Goal: Task Accomplishment & Management: Use online tool/utility

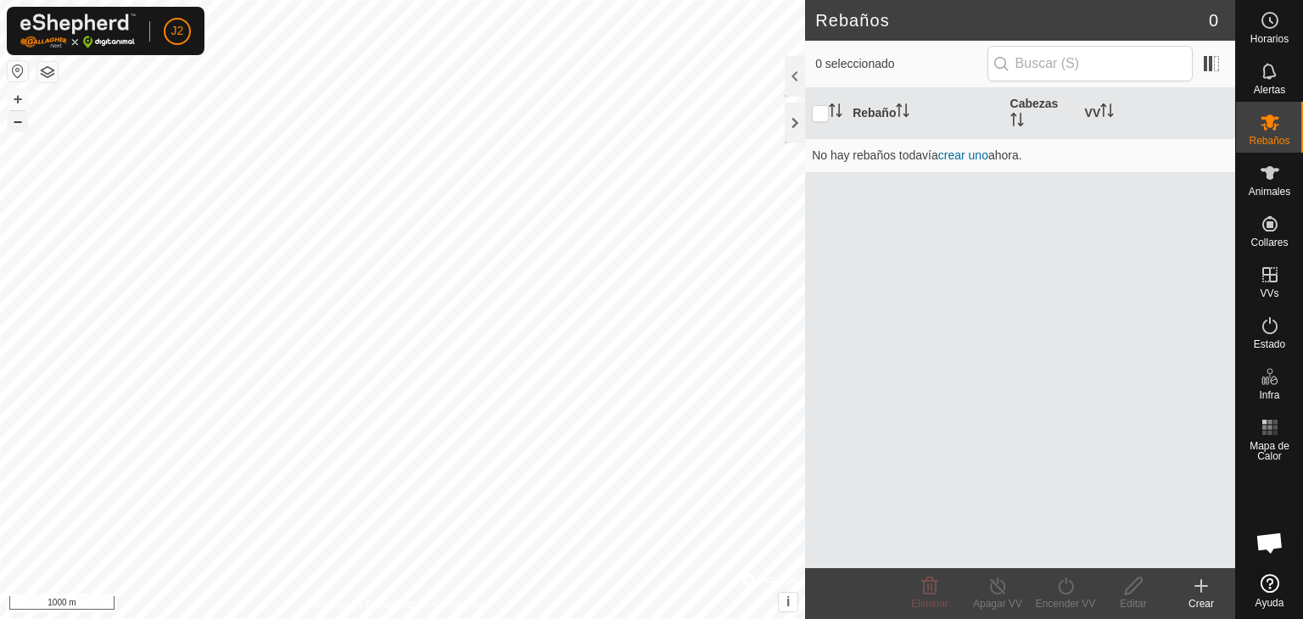
click at [16, 129] on button "–" at bounding box center [18, 121] width 20 height 20
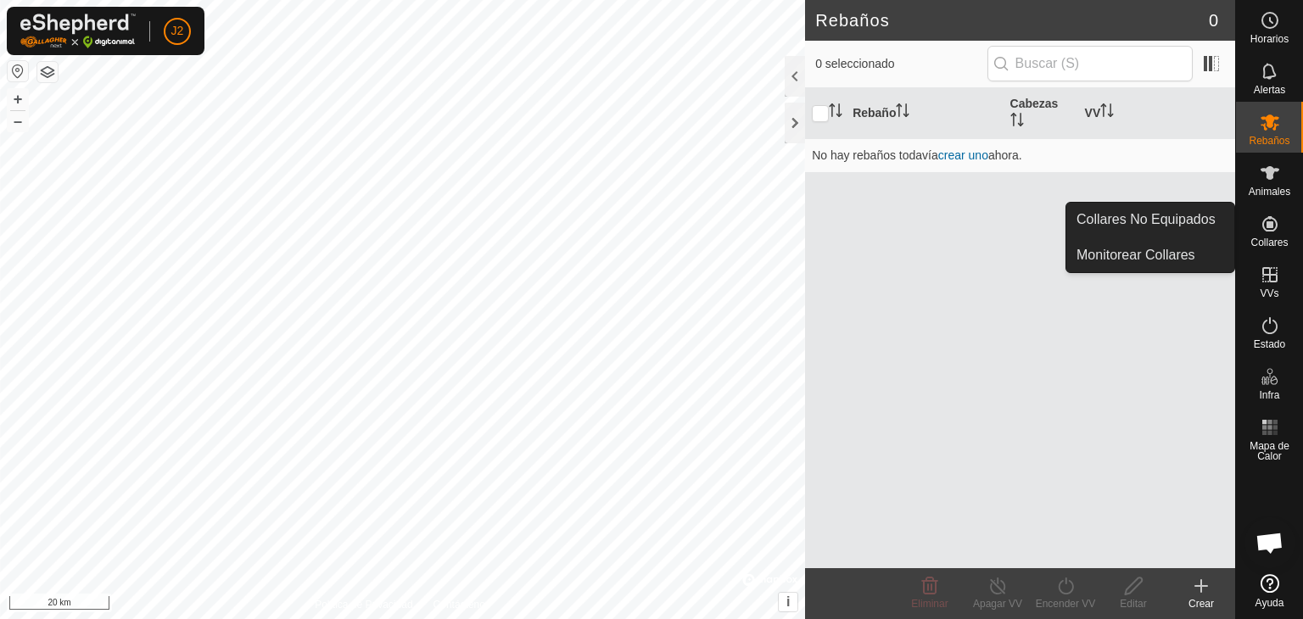
click at [1278, 238] on span "Collares" at bounding box center [1269, 243] width 37 height 10
click at [1274, 225] on icon at bounding box center [1270, 224] width 20 height 20
click at [1191, 225] on link "Collares No Equipados" at bounding box center [1151, 220] width 168 height 34
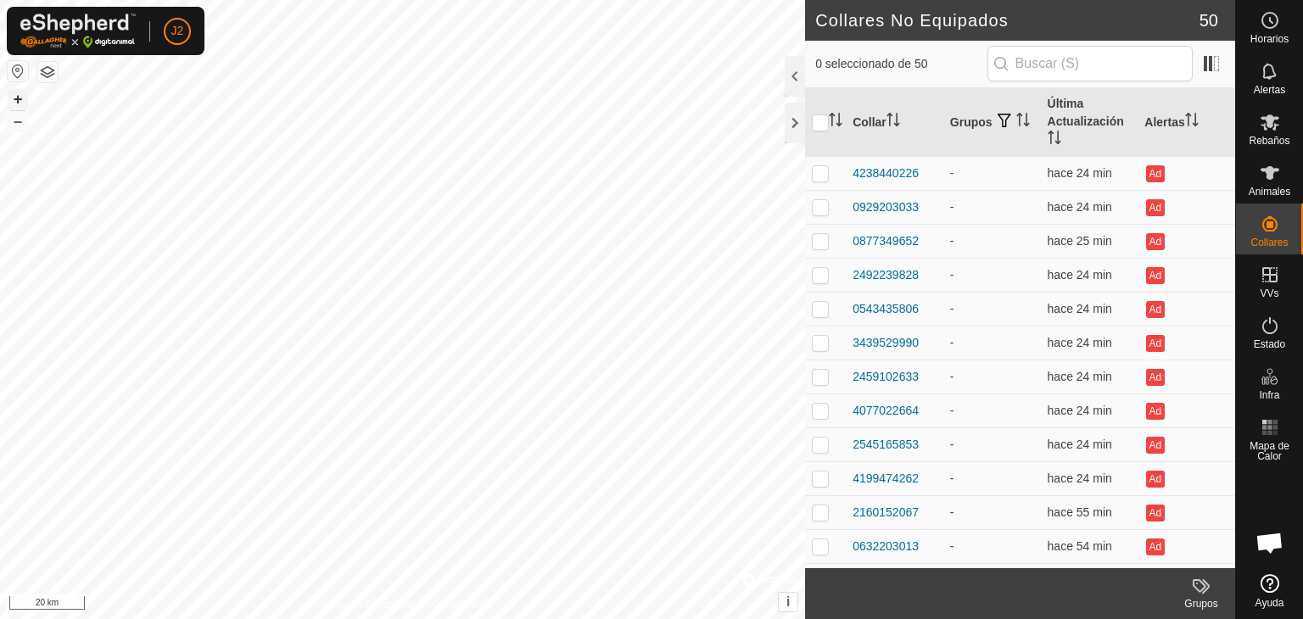
click at [24, 102] on button "+" at bounding box center [18, 99] width 20 height 20
click at [17, 99] on div "+ – ⇧ i © Mapbox , © OpenStreetMap , Improve this map 2 km" at bounding box center [402, 309] width 805 height 619
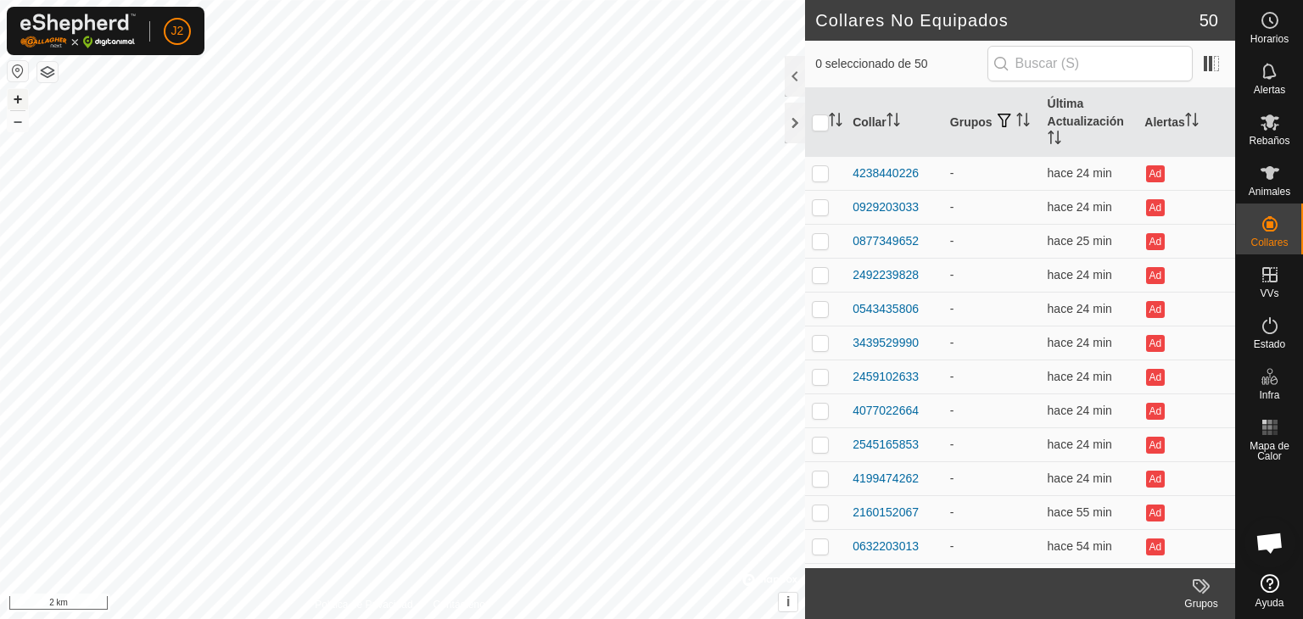
click at [17, 99] on button "+" at bounding box center [18, 99] width 20 height 20
click at [498, 186] on div "+ – ⇧ i © Mapbox , © OpenStreetMap , Improve this map 200 m" at bounding box center [402, 309] width 805 height 619
click at [20, 95] on button "+" at bounding box center [18, 99] width 20 height 20
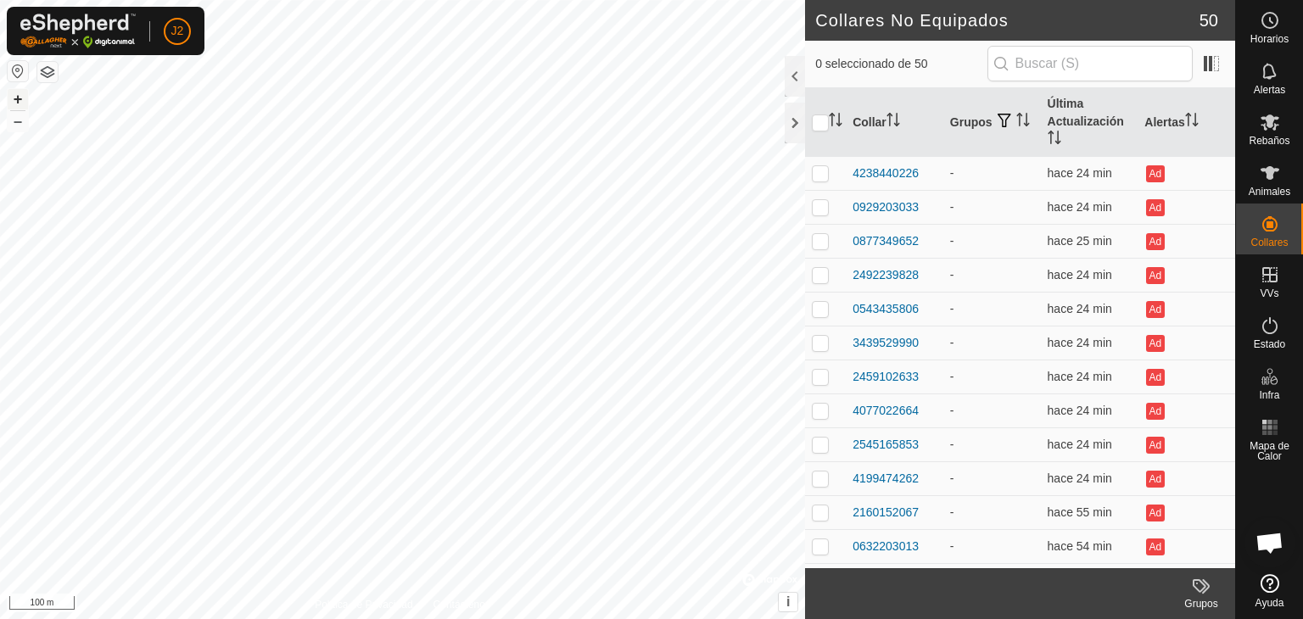
click at [20, 95] on button "+" at bounding box center [18, 99] width 20 height 20
click at [17, 94] on button "+" at bounding box center [18, 99] width 20 height 20
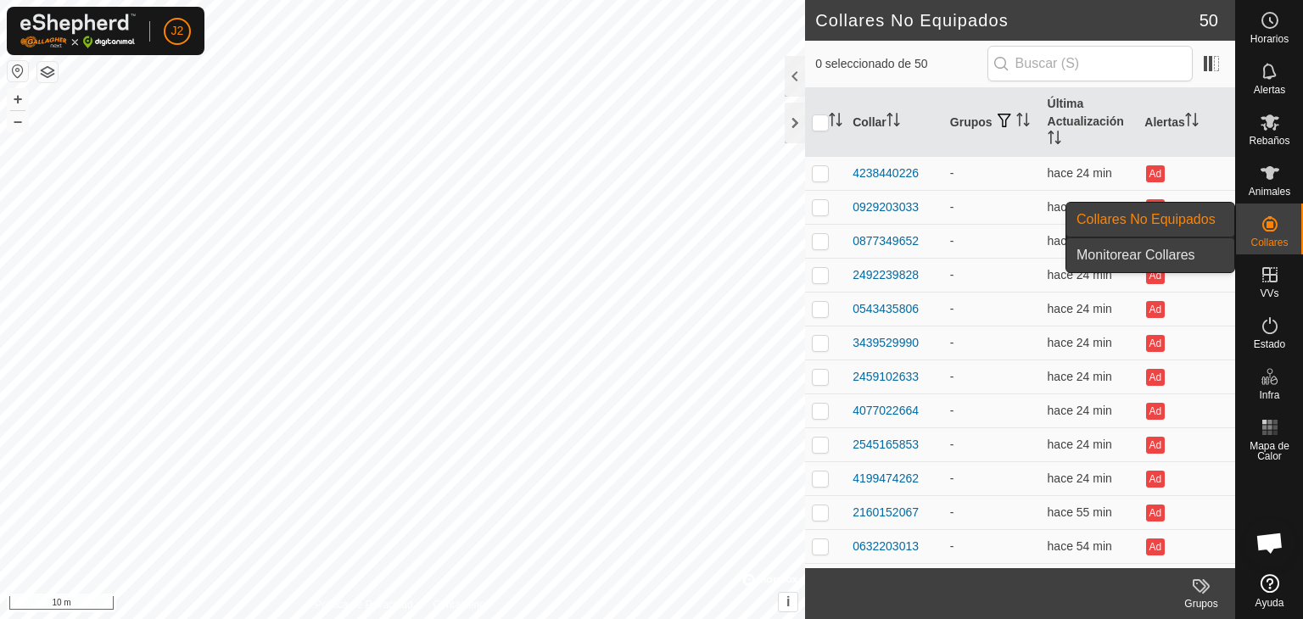
click at [1182, 247] on link "Monitorear Collares" at bounding box center [1151, 255] width 168 height 34
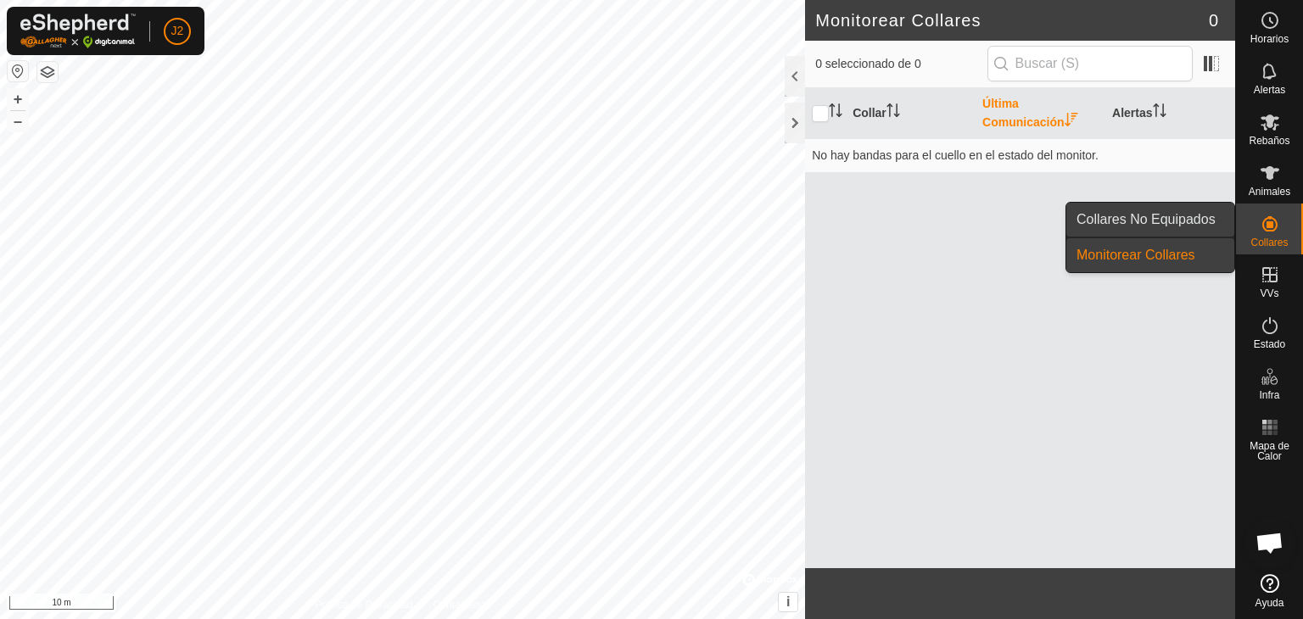
click at [1218, 218] on link "Collares No Equipados" at bounding box center [1151, 220] width 168 height 34
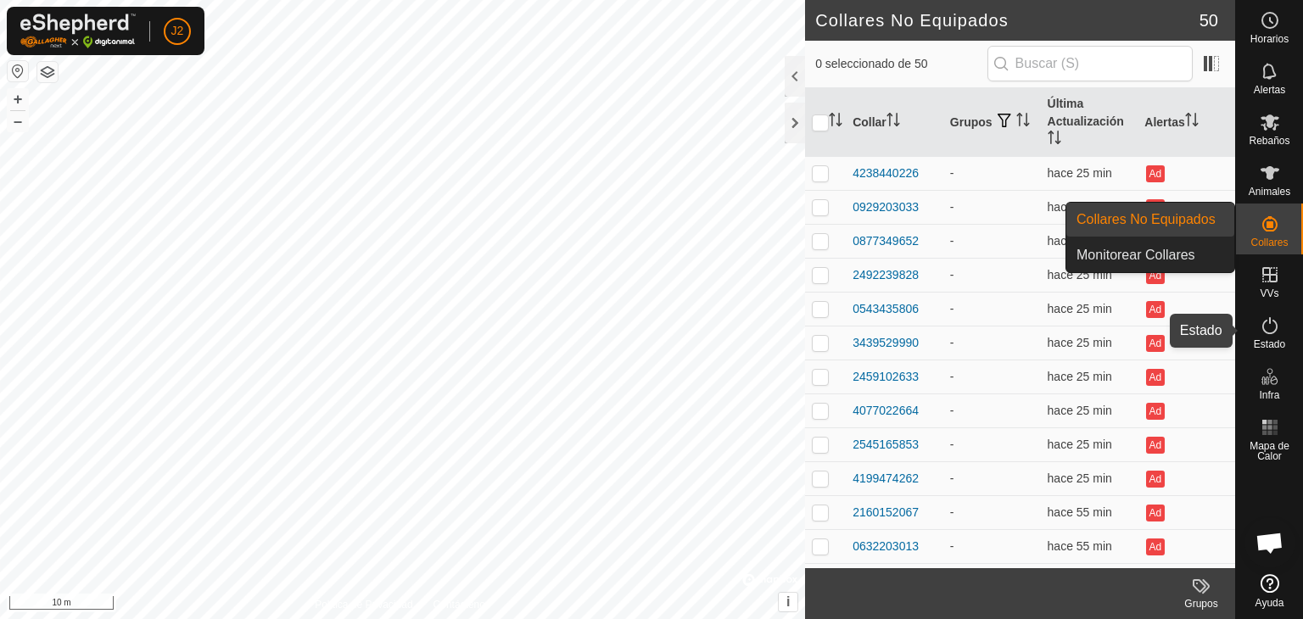
click at [1268, 332] on icon at bounding box center [1270, 326] width 20 height 20
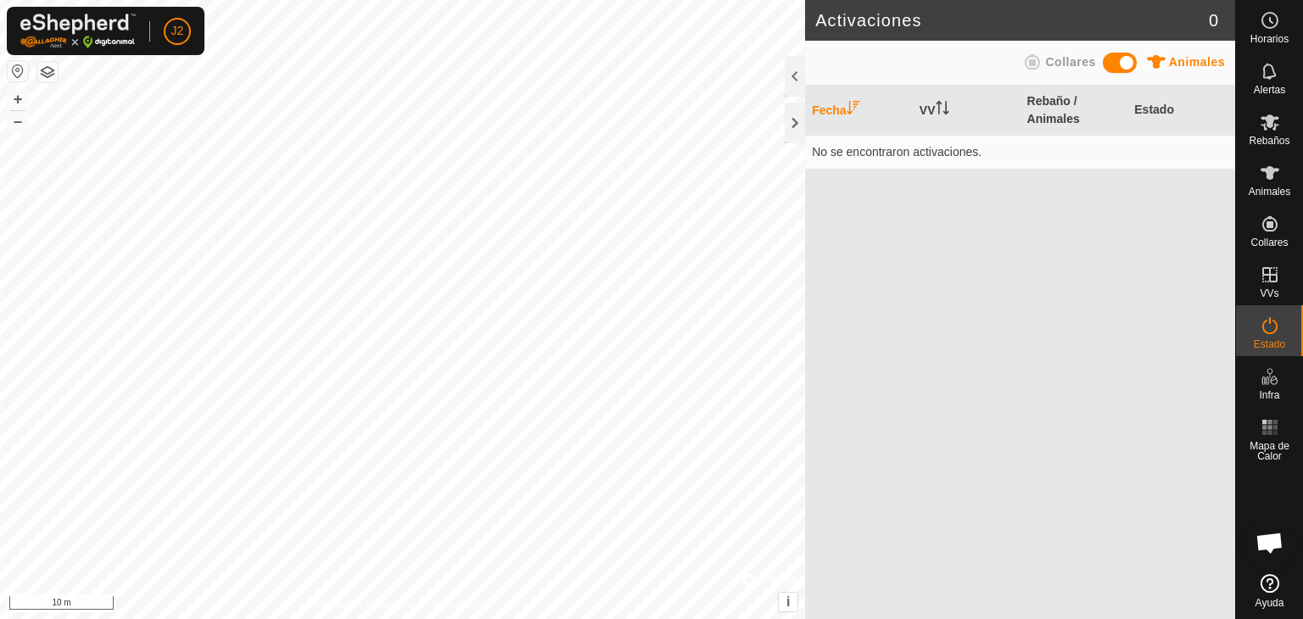
click at [1268, 332] on icon at bounding box center [1270, 326] width 20 height 20
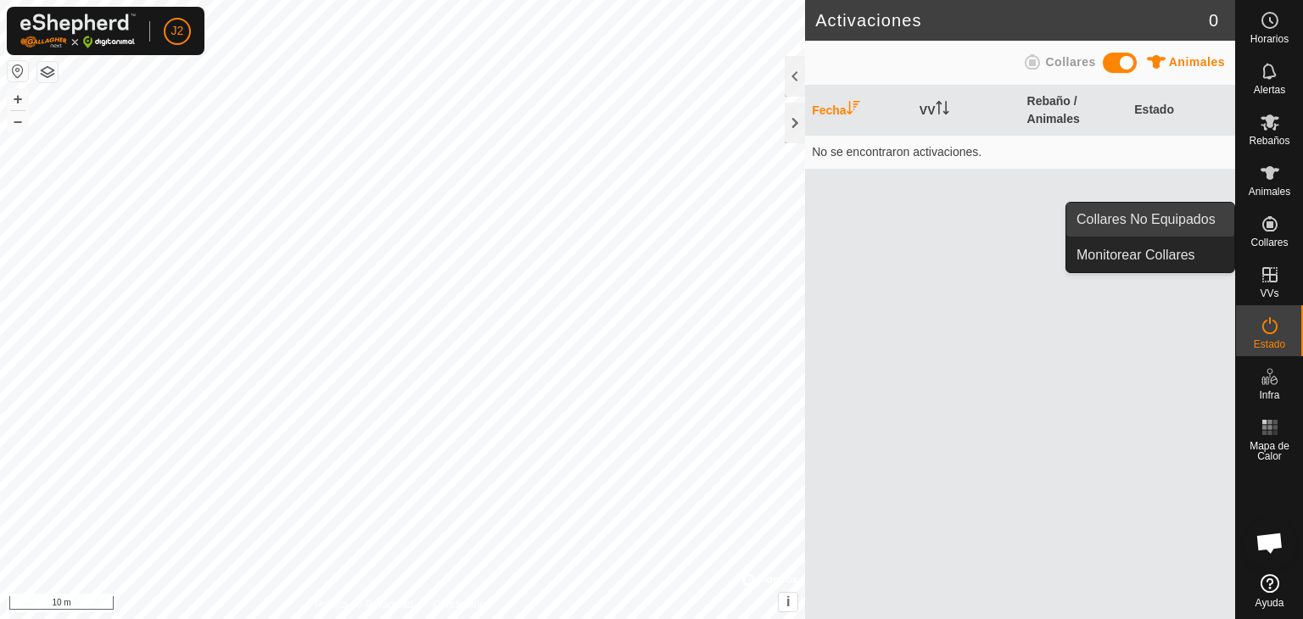
click at [1191, 223] on link "Collares No Equipados" at bounding box center [1151, 220] width 168 height 34
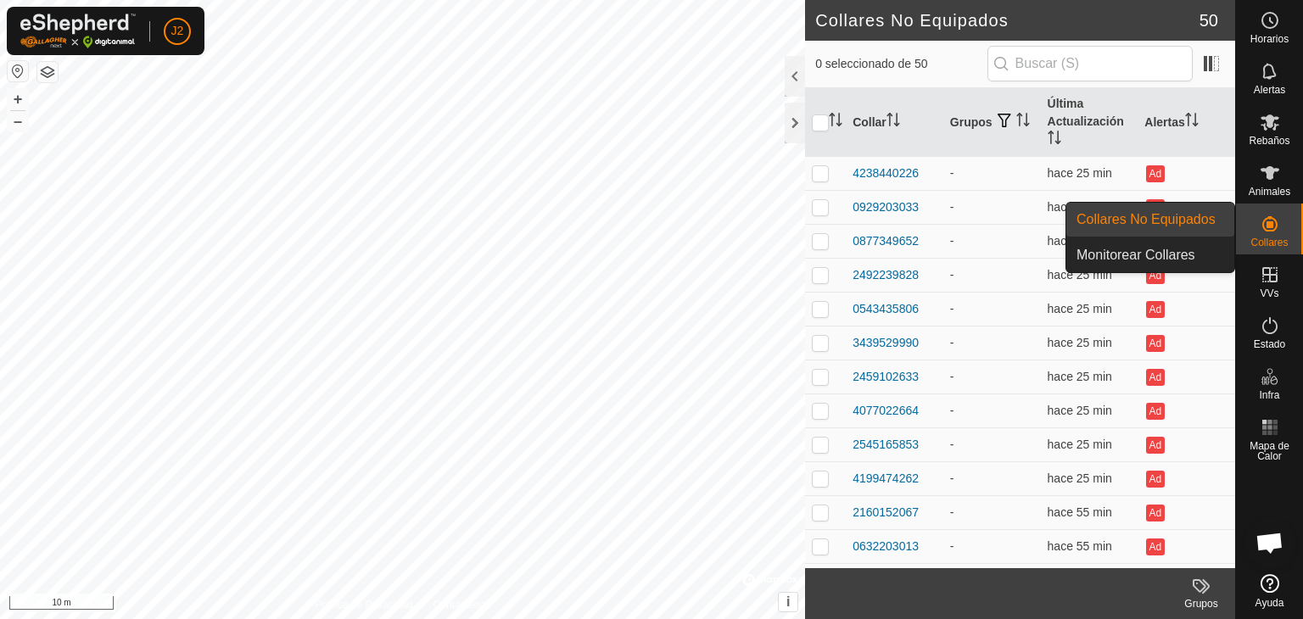
click at [1191, 223] on link "Collares No Equipados" at bounding box center [1151, 220] width 168 height 34
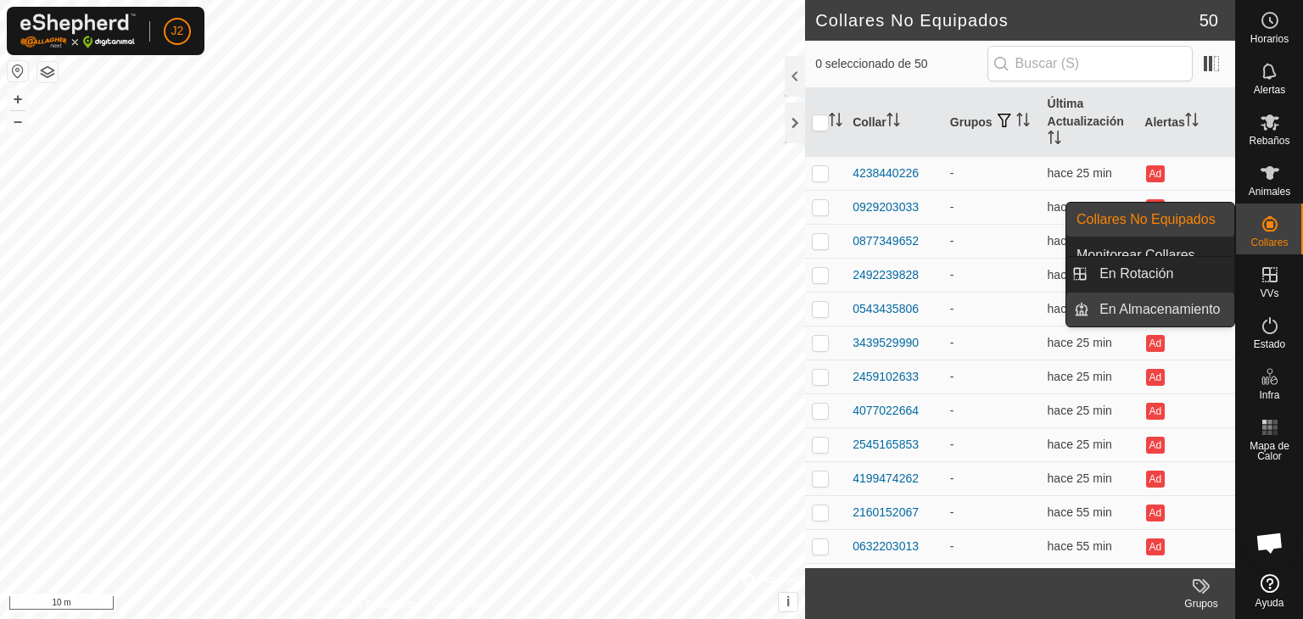
click at [1186, 310] on link "En Almacenamiento" at bounding box center [1162, 310] width 145 height 34
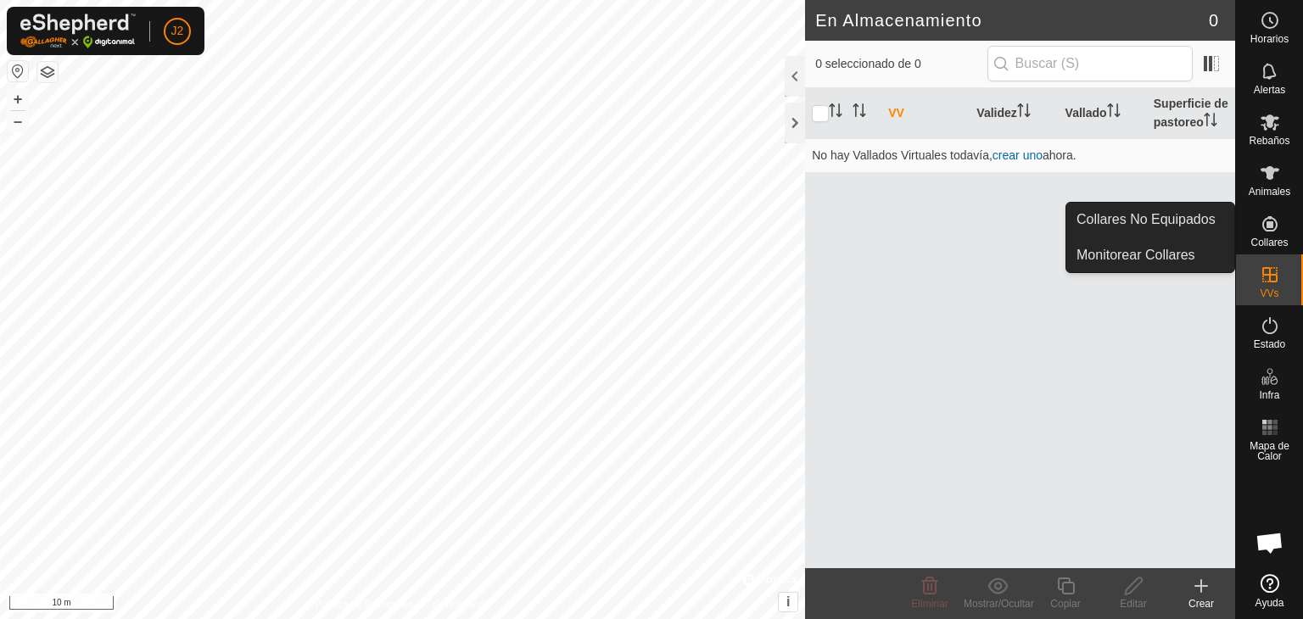
click at [1280, 228] on es-neckbands-svg-icon at bounding box center [1270, 223] width 31 height 27
click at [1263, 227] on icon at bounding box center [1270, 223] width 15 height 15
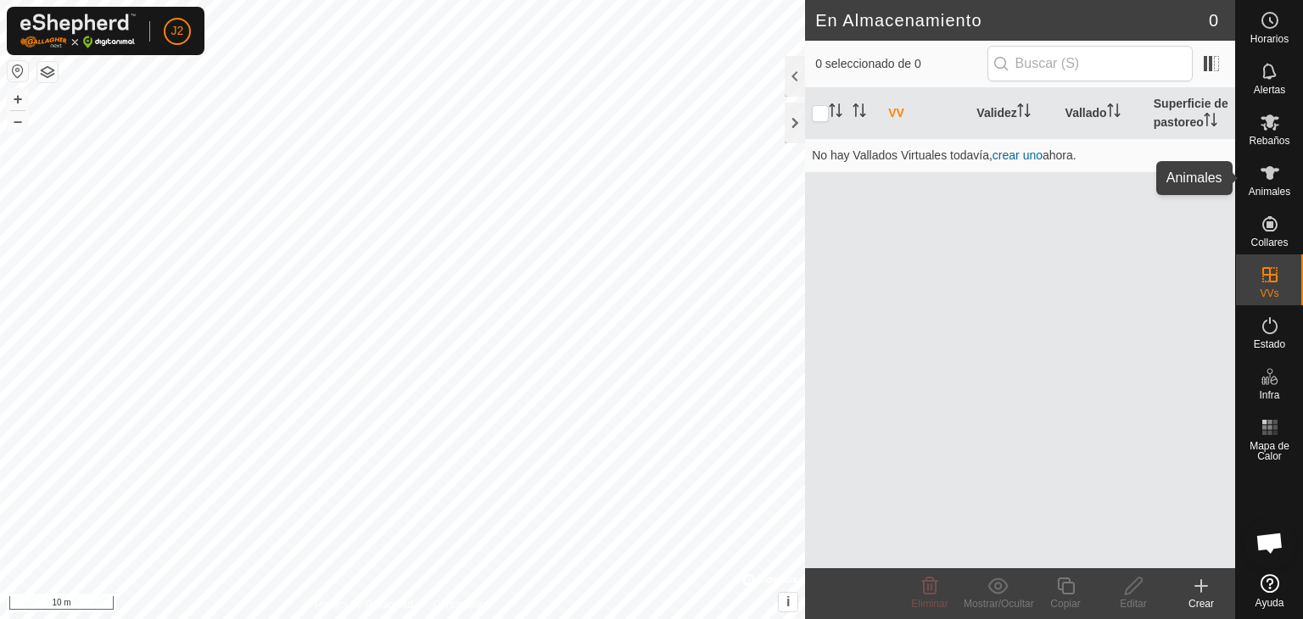
click at [1280, 158] on div "Animales" at bounding box center [1269, 178] width 67 height 51
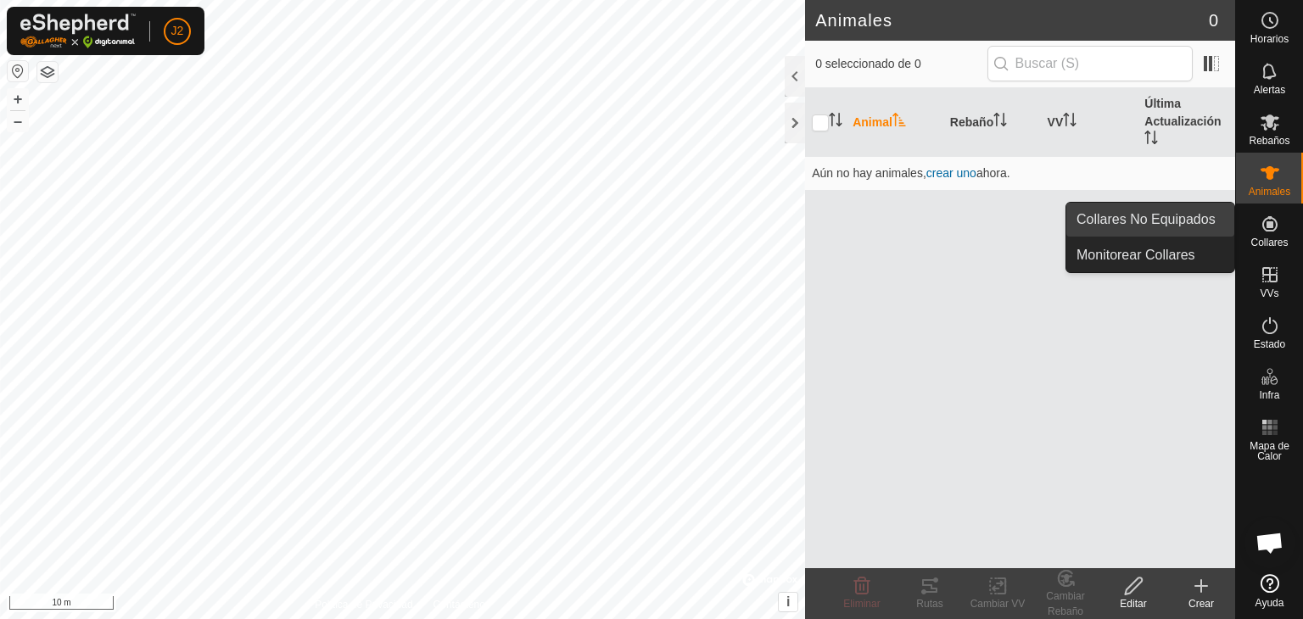
click at [1195, 215] on link "Collares No Equipados" at bounding box center [1151, 220] width 168 height 34
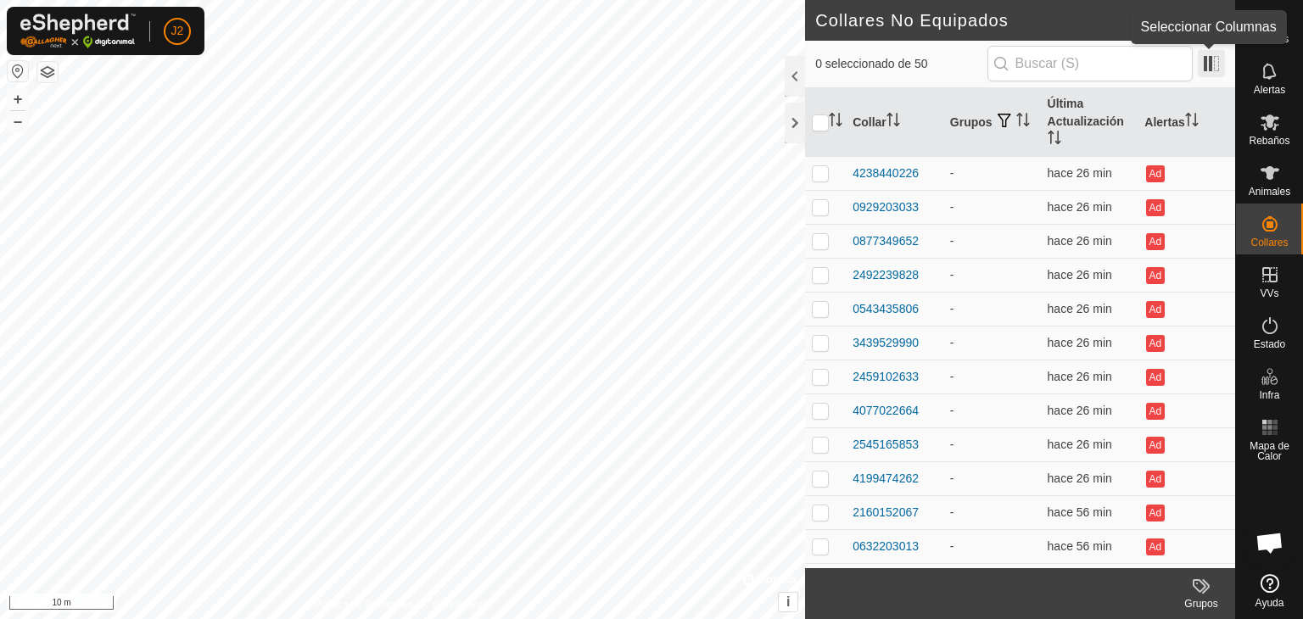
click at [1218, 56] on span at bounding box center [1211, 63] width 27 height 27
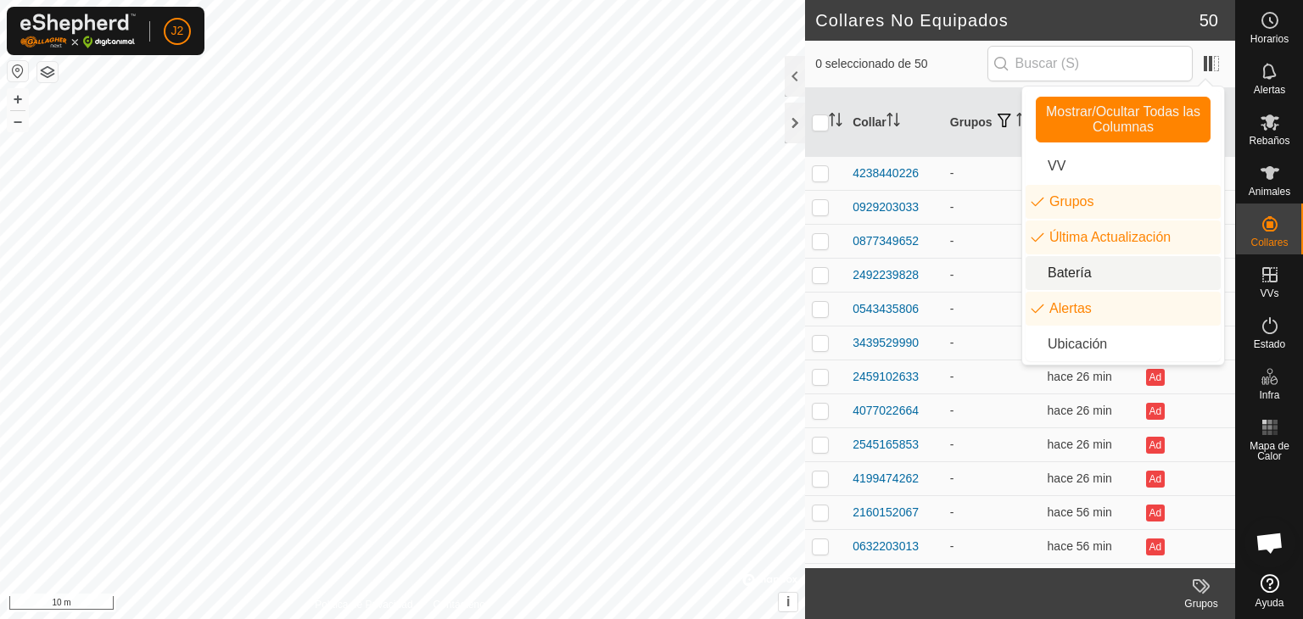
click at [1096, 269] on li "Batería" at bounding box center [1123, 273] width 195 height 34
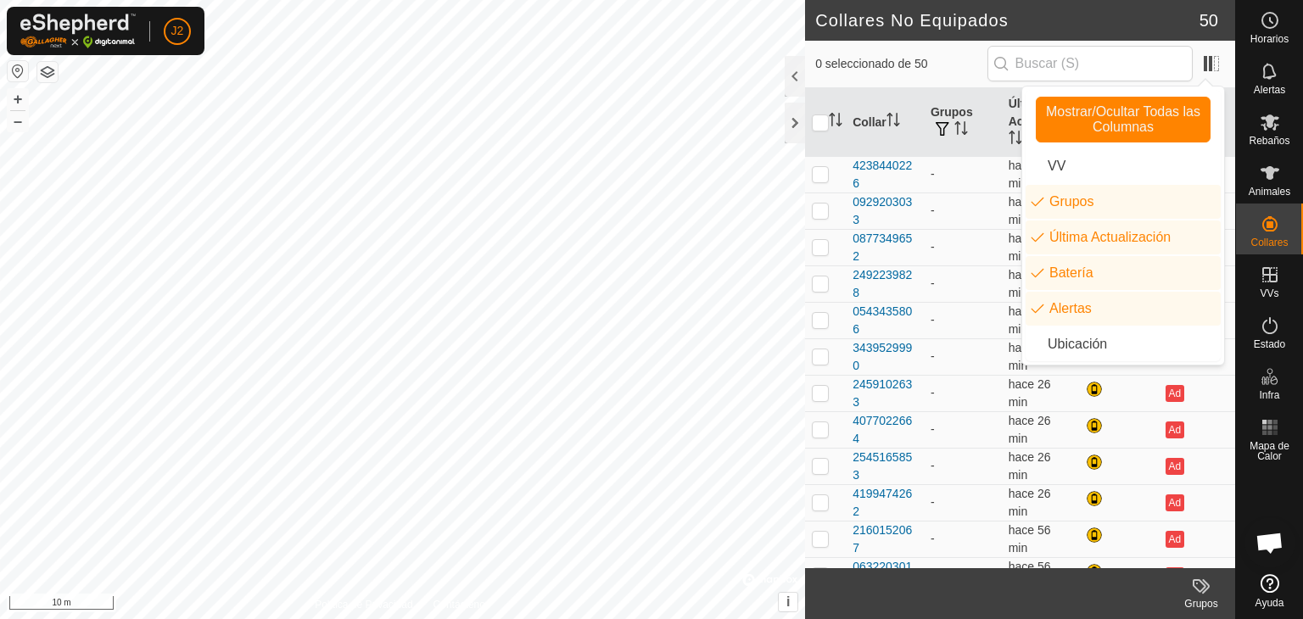
click at [977, 63] on span "0 seleccionado de 50" at bounding box center [900, 64] width 171 height 18
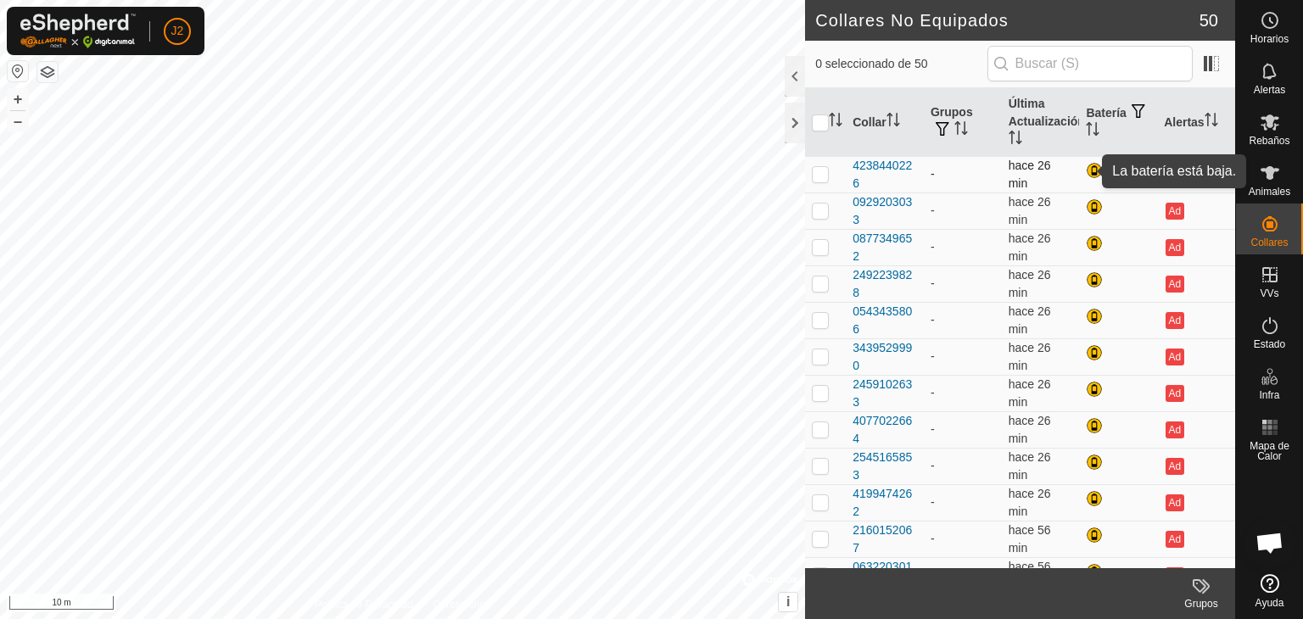
click at [1086, 174] on div at bounding box center [1096, 172] width 20 height 20
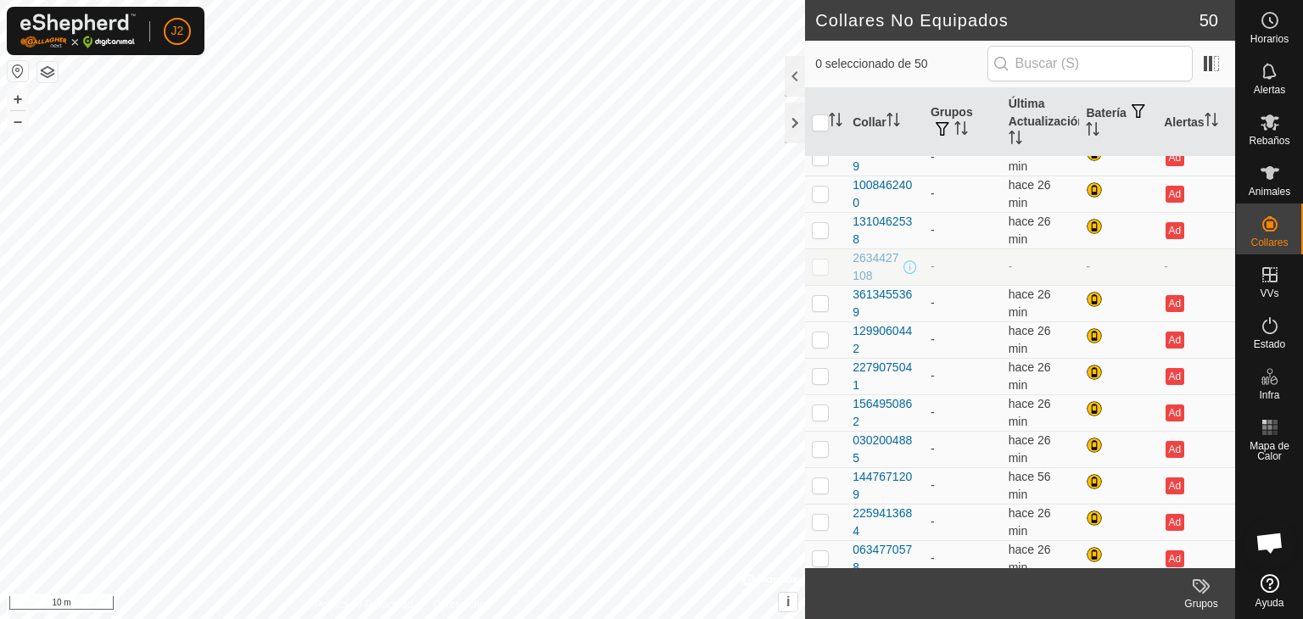
scroll to position [525, 0]
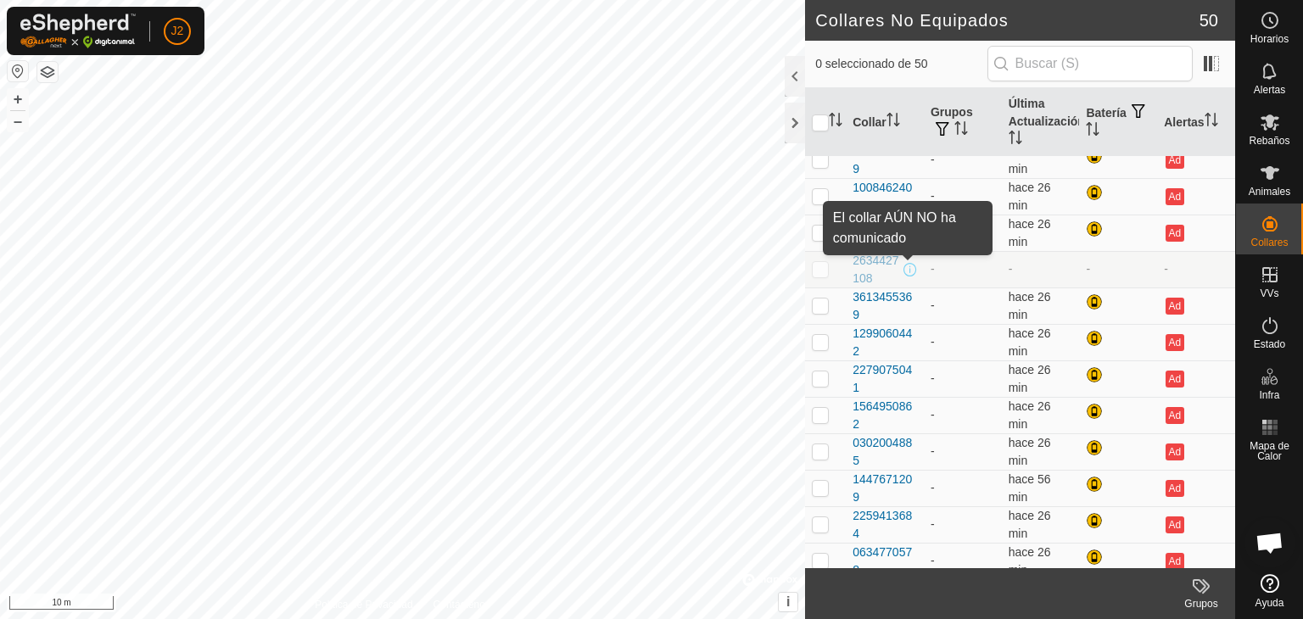
click at [906, 266] on span at bounding box center [911, 270] width 14 height 14
click at [910, 268] on span at bounding box center [911, 270] width 14 height 14
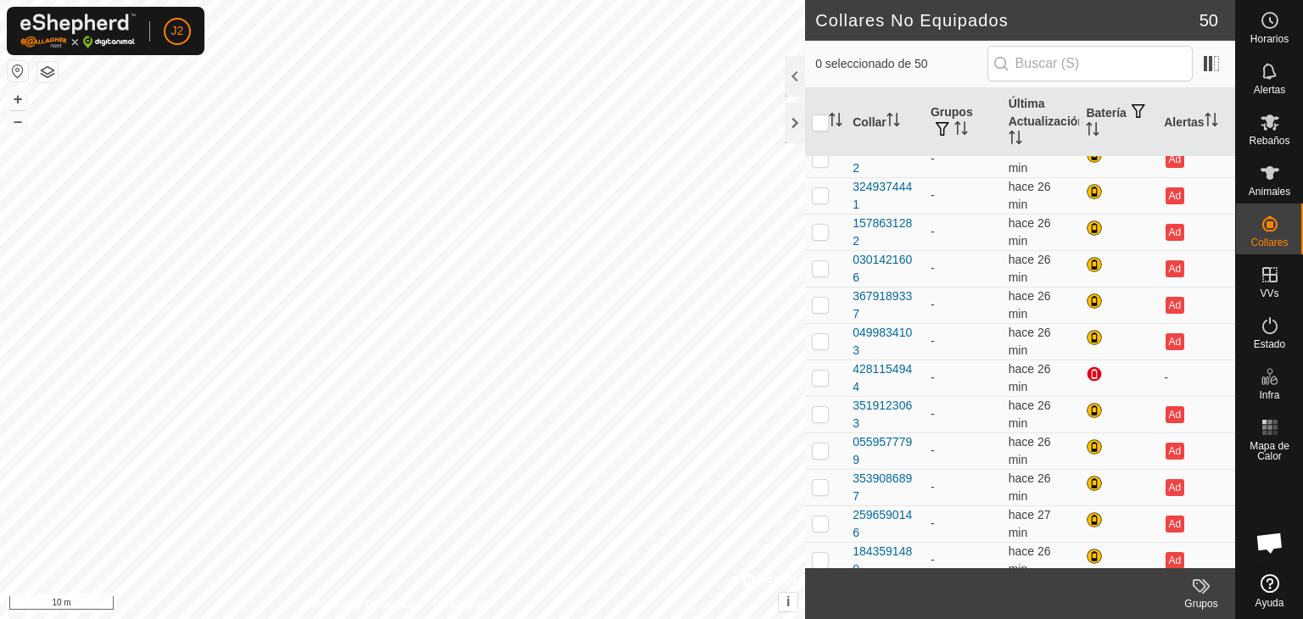
scroll to position [1403, 0]
